Goal: Task Accomplishment & Management: Manage account settings

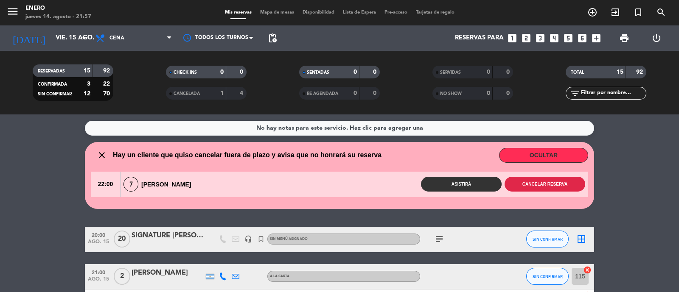
click at [556, 178] on button "Cancelar reserva" at bounding box center [544, 184] width 81 height 15
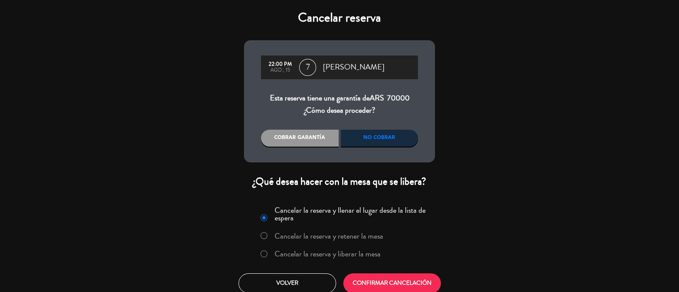
click at [329, 255] on label "Cancelar la reserva y liberar la mesa" at bounding box center [327, 254] width 106 height 8
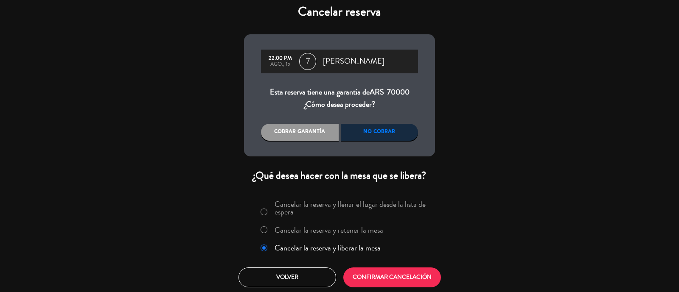
scroll to position [7, 0]
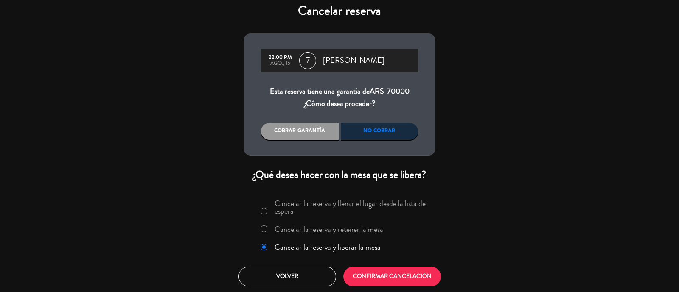
click at [368, 134] on div "No cobrar" at bounding box center [380, 131] width 78 height 17
click at [396, 279] on button "CONFIRMAR CANCELACIÓN" at bounding box center [392, 277] width 98 height 20
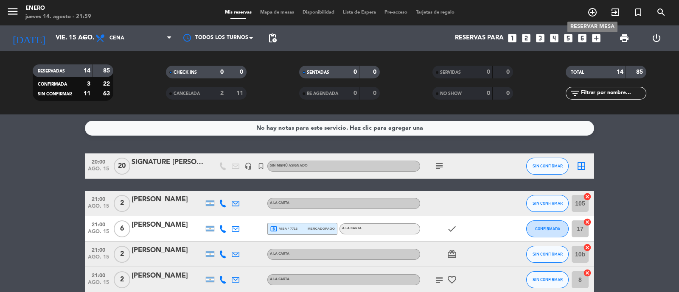
click at [594, 15] on icon "add_circle_outline" at bounding box center [592, 12] width 10 height 10
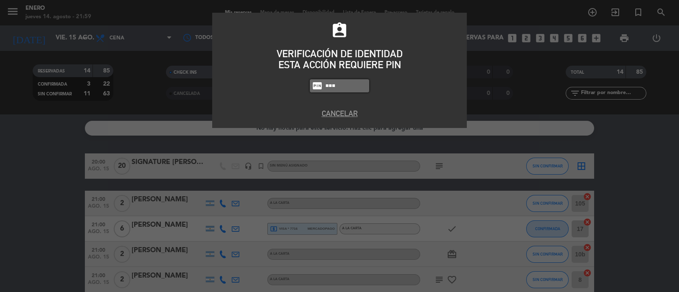
type input "6082"
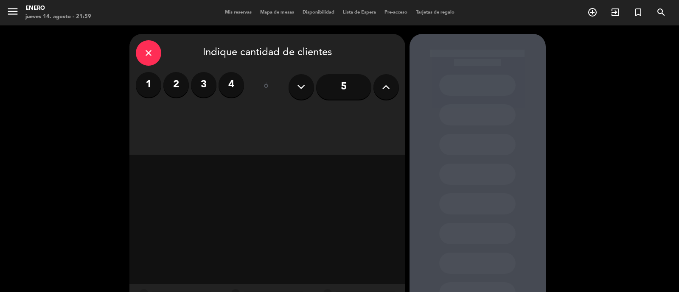
click at [383, 92] on icon at bounding box center [386, 87] width 8 height 13
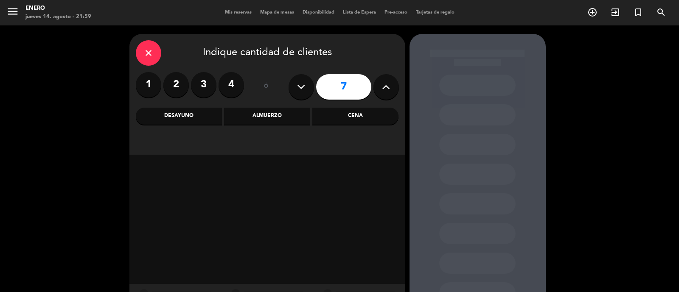
click at [383, 92] on icon at bounding box center [386, 87] width 8 height 13
type input "10"
click at [376, 120] on div "Cena" at bounding box center [355, 116] width 86 height 17
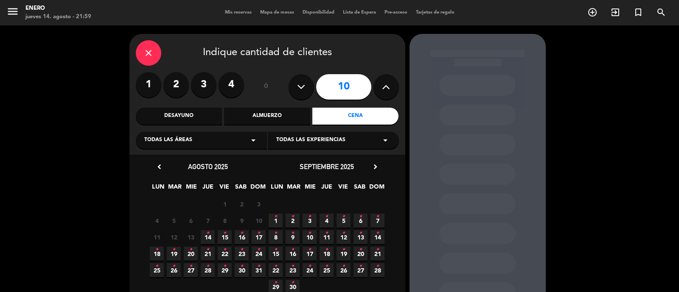
click at [223, 236] on icon "•" at bounding box center [224, 234] width 3 height 14
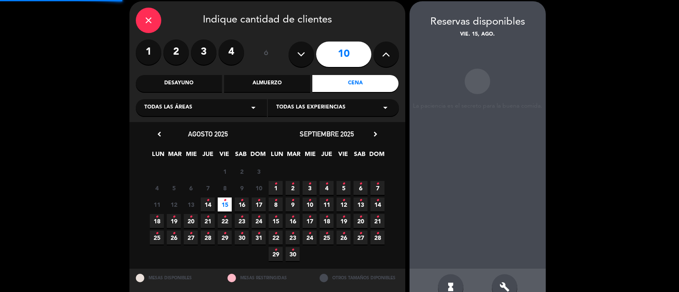
scroll to position [34, 0]
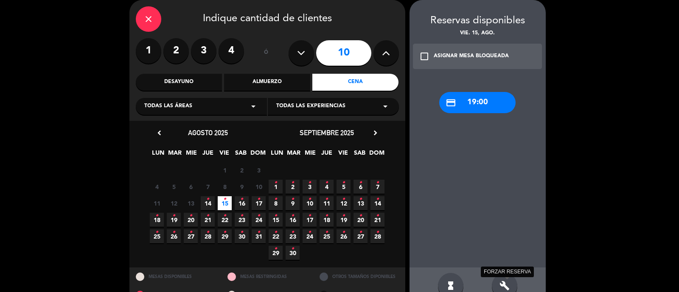
click at [508, 284] on icon "build" at bounding box center [504, 286] width 10 height 10
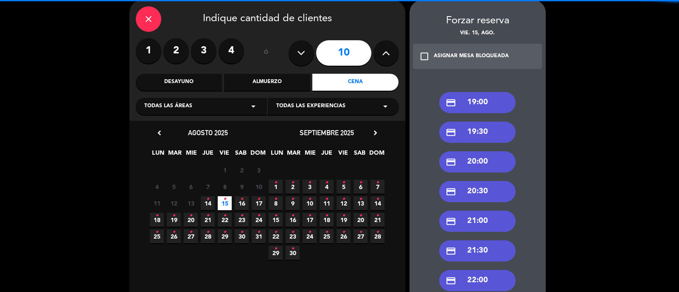
click at [484, 217] on div "credit_card 21:00" at bounding box center [477, 221] width 76 height 21
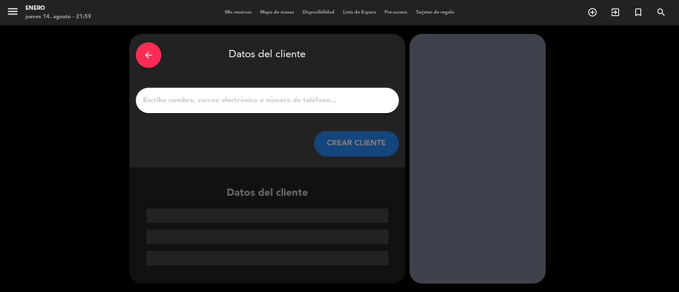
click at [316, 100] on input "1" at bounding box center [267, 101] width 250 height 12
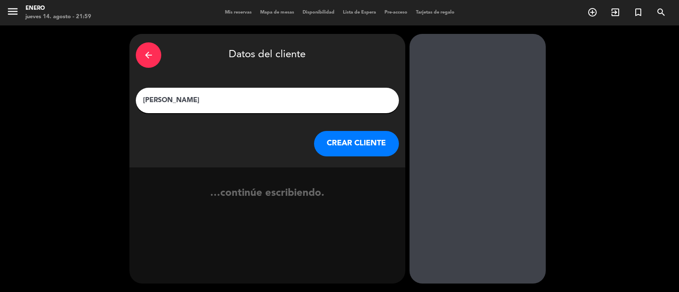
type input "[PERSON_NAME]"
click at [369, 143] on button "CREAR CLIENTE" at bounding box center [356, 143] width 85 height 25
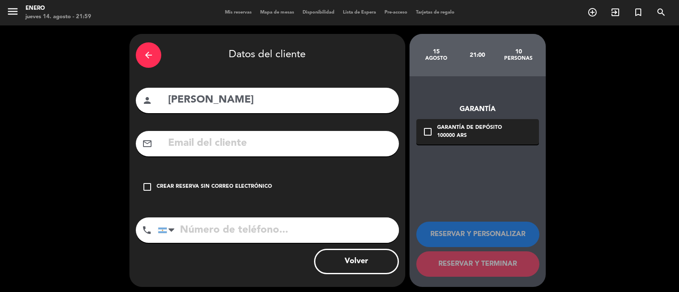
click at [149, 190] on icon "check_box_outline_blank" at bounding box center [147, 187] width 10 height 10
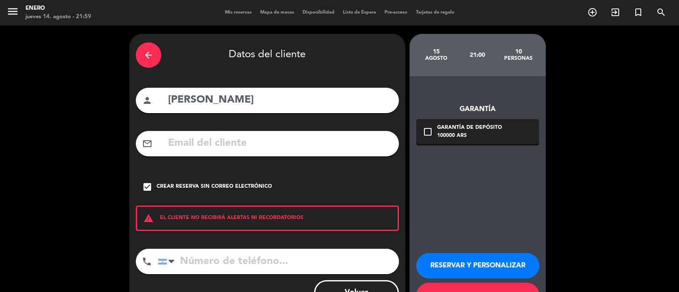
drag, startPoint x: 472, startPoint y: 265, endPoint x: 481, endPoint y: 241, distance: 26.5
click at [473, 265] on button "RESERVAR Y PERSONALIZAR" at bounding box center [477, 265] width 123 height 25
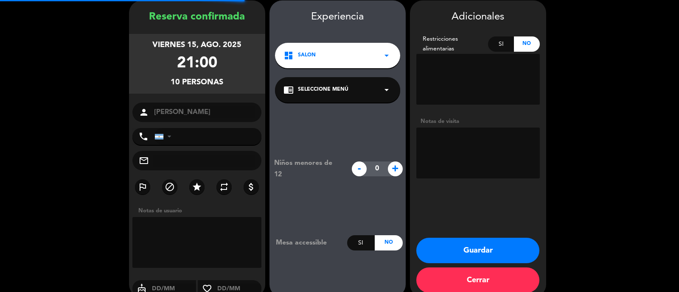
scroll to position [34, 0]
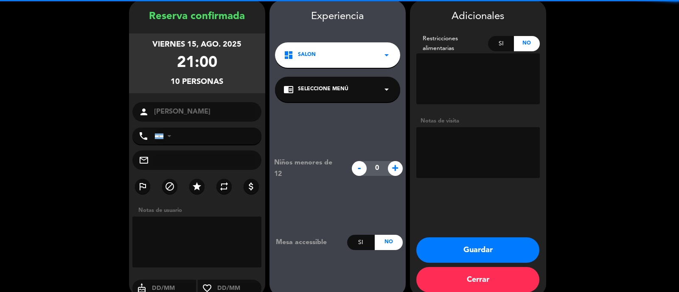
click at [457, 158] on textarea at bounding box center [477, 152] width 123 height 51
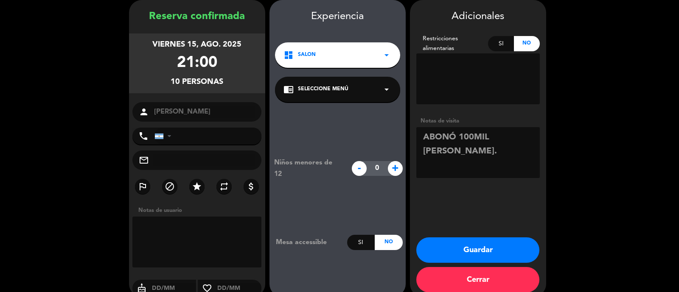
type textarea "ABONÓ 100MIL [PERSON_NAME]."
click at [474, 248] on button "Guardar" at bounding box center [477, 250] width 123 height 25
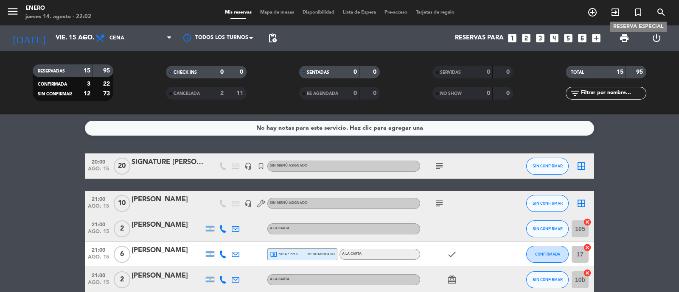
click at [639, 14] on icon "turned_in_not" at bounding box center [638, 12] width 10 height 10
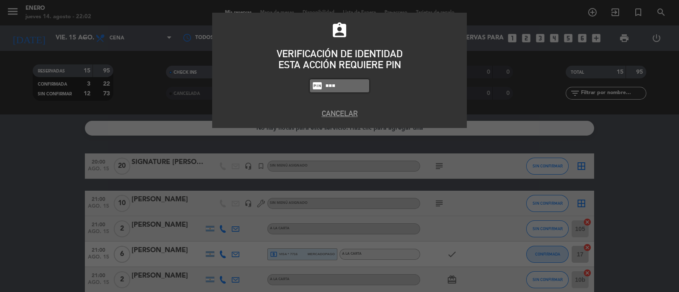
type input "6082"
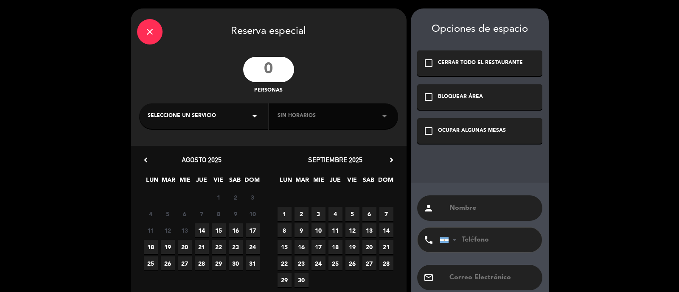
click at [271, 72] on input "number" at bounding box center [268, 69] width 51 height 25
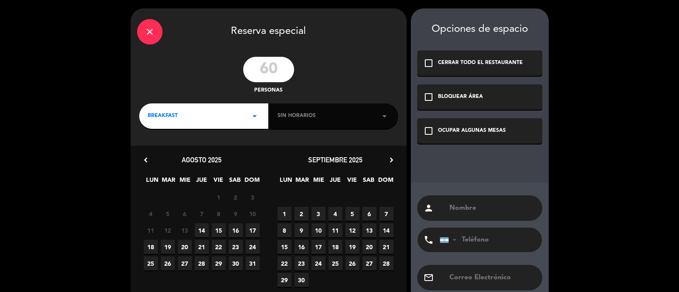
type input "60"
click at [216, 109] on div "BREAKFAST arrow_drop_down" at bounding box center [203, 116] width 129 height 25
click at [177, 164] on div "Cena" at bounding box center [204, 164] width 112 height 8
drag, startPoint x: 436, startPoint y: 205, endPoint x: 446, endPoint y: 208, distance: 11.1
click at [436, 205] on div "person" at bounding box center [479, 208] width 125 height 25
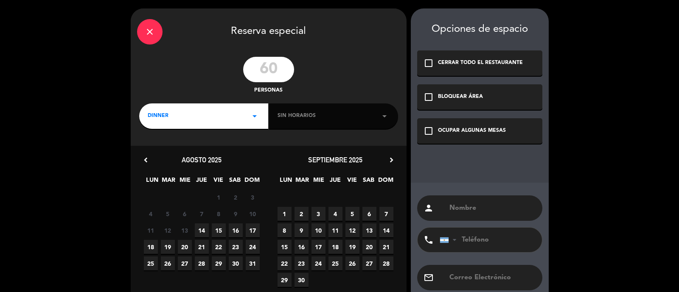
click at [454, 209] on input "text" at bounding box center [491, 208] width 87 height 12
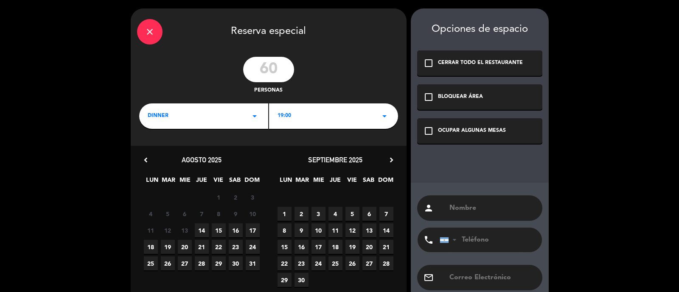
type input "d"
type input "[PERSON_NAME]"
click at [345, 120] on div "19:00 arrow_drop_down" at bounding box center [333, 116] width 129 height 25
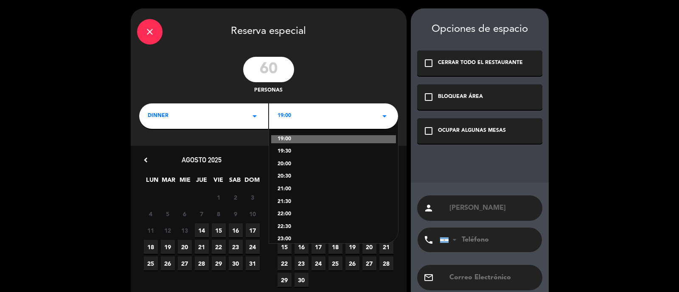
click at [298, 197] on div "19:00 19:30 20:00 20:30 21:00 21:30 22:00 22:30 23:00" at bounding box center [333, 179] width 129 height 127
click at [288, 200] on div "21:30" at bounding box center [333, 202] width 112 height 8
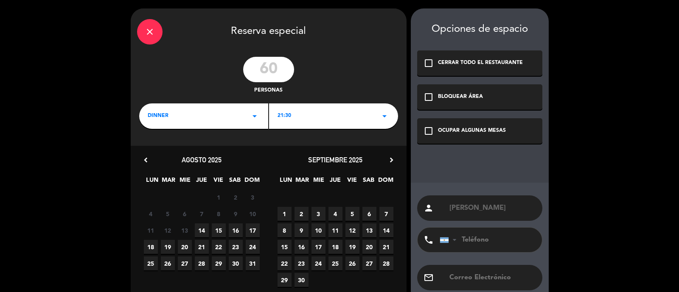
click at [471, 98] on div "BLOQUEAR ÁREA" at bounding box center [460, 97] width 45 height 8
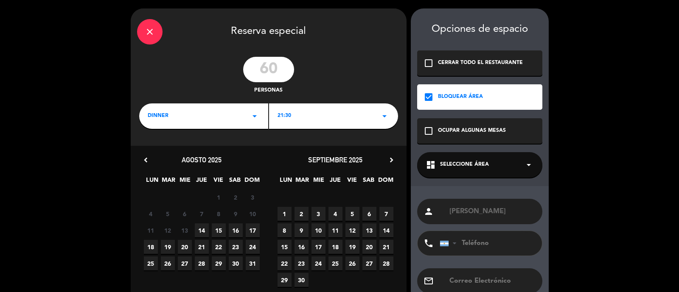
click at [474, 164] on span "Seleccione Área" at bounding box center [464, 165] width 49 height 8
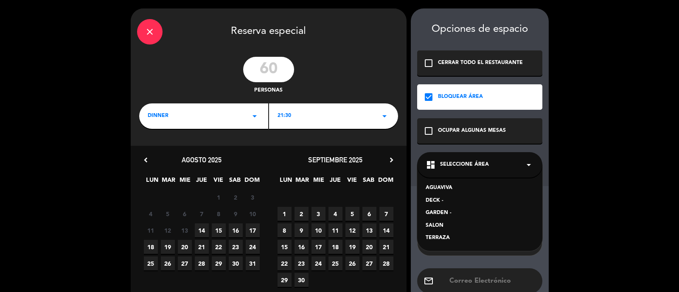
click at [446, 214] on div "GARDEN -" at bounding box center [479, 213] width 108 height 8
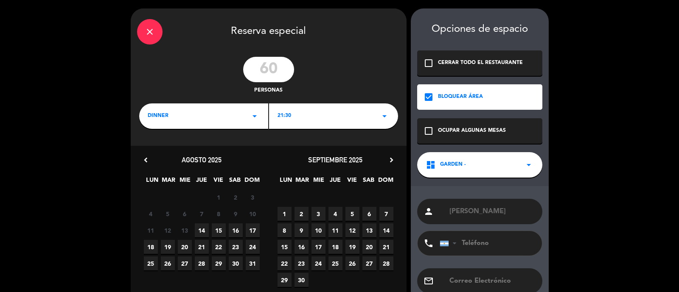
scroll to position [50, 0]
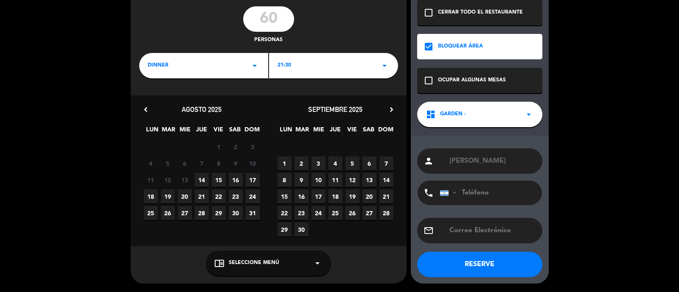
click at [466, 260] on button "RESERVE" at bounding box center [479, 264] width 125 height 25
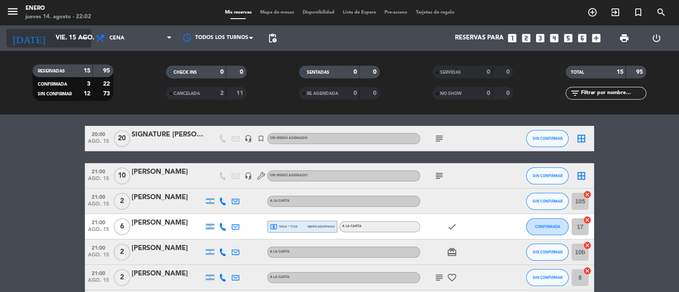
scroll to position [0, 0]
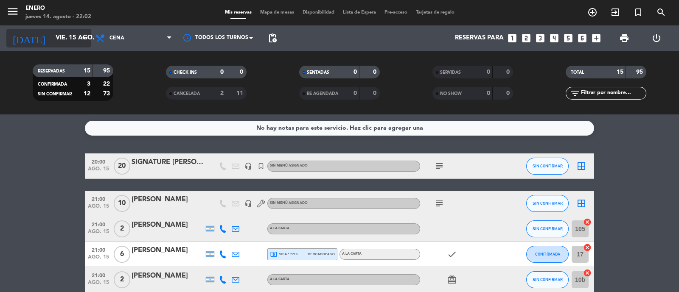
click at [70, 29] on div "[DATE] vie. 15 ago. arrow_drop_down" at bounding box center [48, 38] width 85 height 19
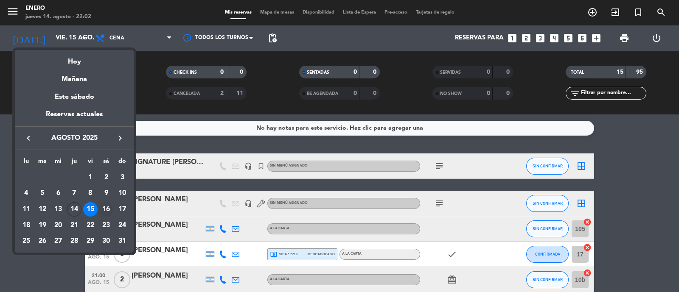
click at [103, 204] on div "16" at bounding box center [106, 209] width 14 height 14
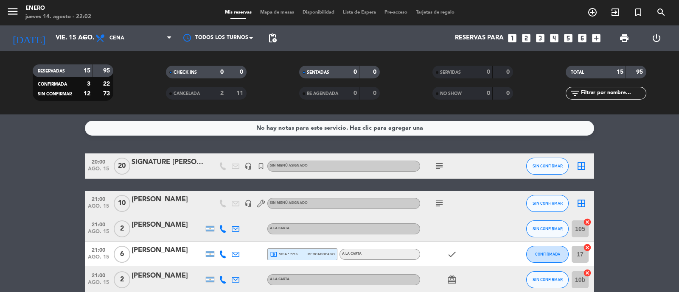
type input "sáb. 16 ago."
